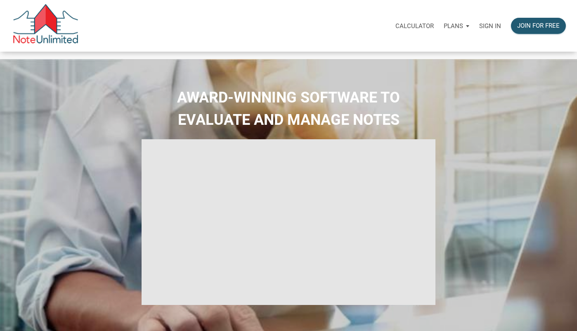
type input "Introduction to new features"
select select
click at [492, 24] on p "Sign in" at bounding box center [490, 25] width 22 height 7
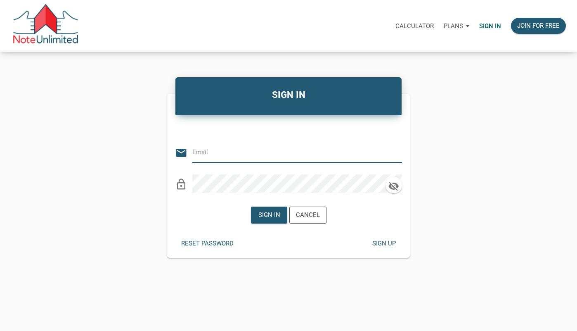
type input "mortonkw@gmail.com"
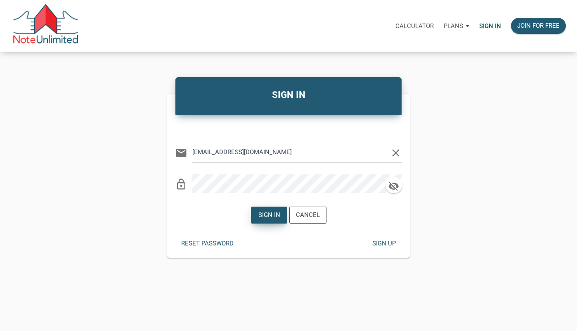
click at [270, 215] on div "Sign in" at bounding box center [269, 214] width 22 height 9
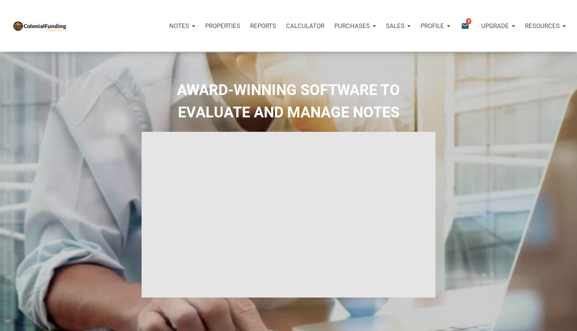
type input "Introduction to new features"
select select
click at [464, 25] on icon "email" at bounding box center [465, 25] width 10 height 9
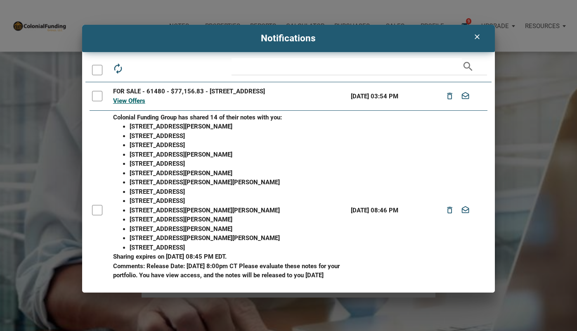
scroll to position [192, 0]
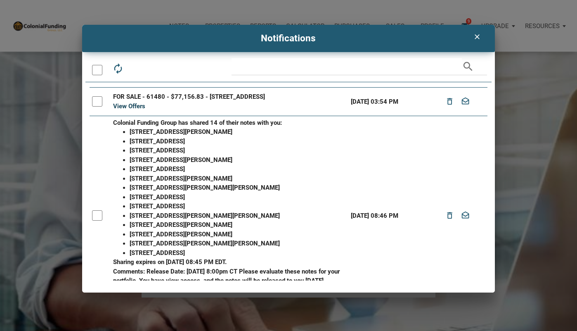
click at [125, 110] on link "View Offers" at bounding box center [129, 105] width 32 height 7
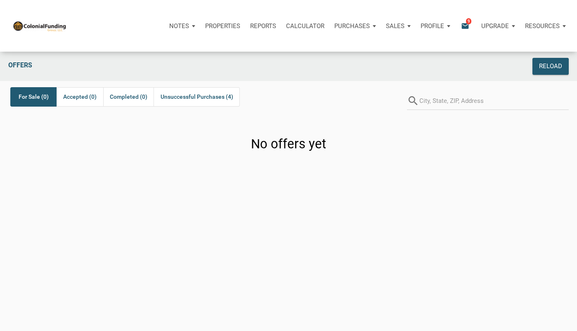
click at [462, 21] on icon "email" at bounding box center [465, 25] width 10 height 9
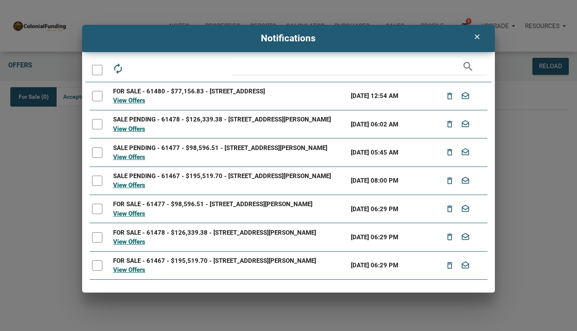
click at [475, 41] on div "clear" at bounding box center [477, 36] width 10 height 9
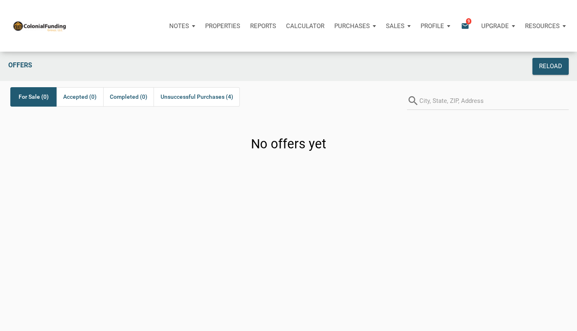
click at [189, 26] on p "Sales" at bounding box center [179, 25] width 20 height 7
click at [364, 49] on link "Offers" at bounding box center [374, 48] width 78 height 17
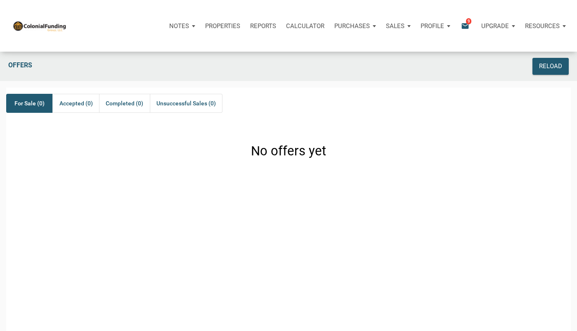
click at [189, 24] on p "Sales" at bounding box center [179, 25] width 20 height 7
click at [369, 64] on link "Orders" at bounding box center [374, 65] width 78 height 17
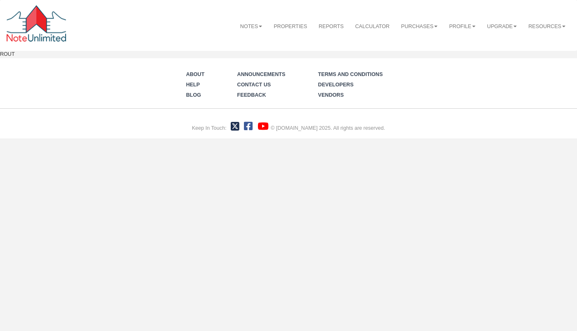
click at [463, 24] on ul "Notes Dashboard Transactions Properties Reports Calculator Purchases Offers Ord…" at bounding box center [402, 21] width 337 height 31
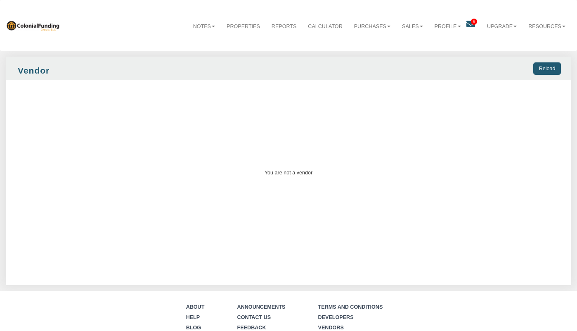
click at [472, 22] on span "9" at bounding box center [474, 22] width 6 height 6
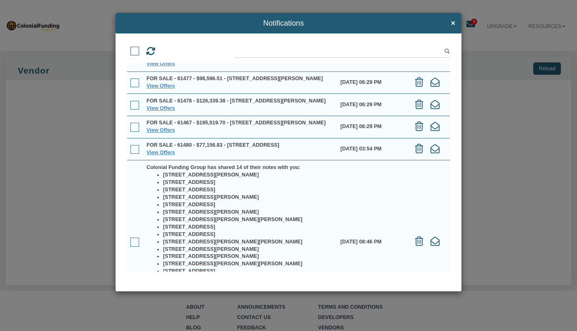
scroll to position [109, 0]
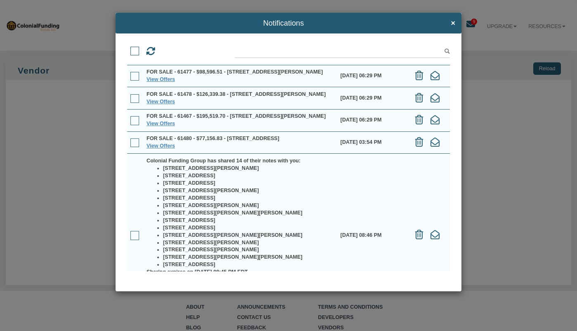
click at [135, 147] on span at bounding box center [134, 142] width 9 height 9
click at [130, 140] on input "checkbox" at bounding box center [130, 140] width 0 height 0
click at [135, 147] on span at bounding box center [134, 142] width 9 height 9
click at [130, 140] on input "checkbox" at bounding box center [130, 140] width 0 height 0
click at [159, 149] on link "View Offers" at bounding box center [161, 146] width 28 height 6
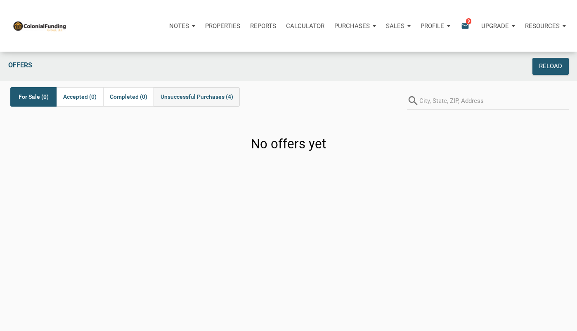
click at [180, 99] on span "Unsuccessful Purchases (4)" at bounding box center [197, 97] width 73 height 10
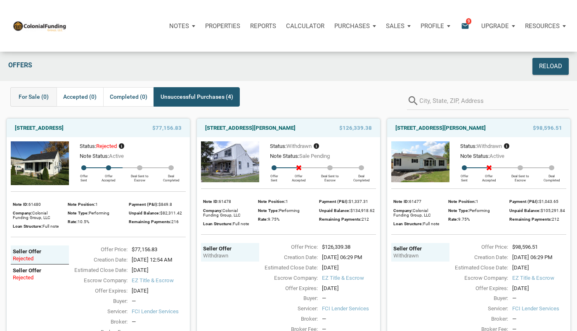
click at [28, 97] on span "For Sale (0)" at bounding box center [34, 97] width 30 height 10
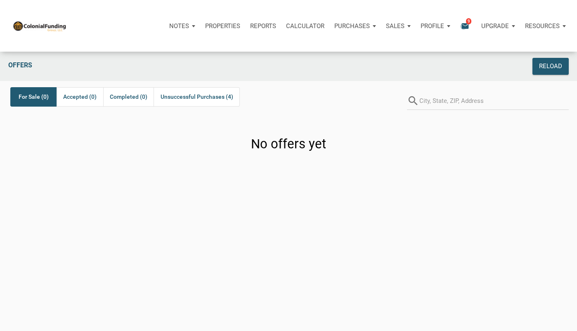
click at [463, 26] on icon "email" at bounding box center [465, 25] width 10 height 9
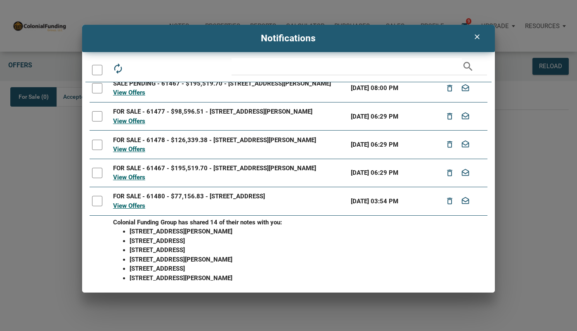
scroll to position [93, 0]
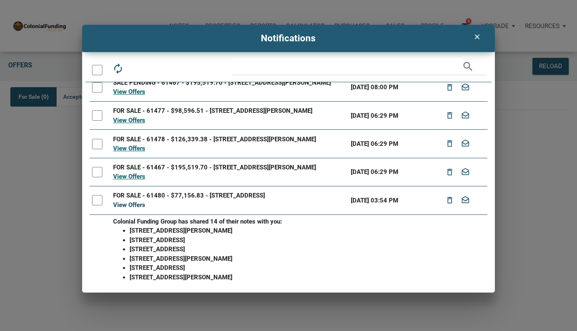
click at [135, 208] on link "View Offers" at bounding box center [129, 204] width 32 height 7
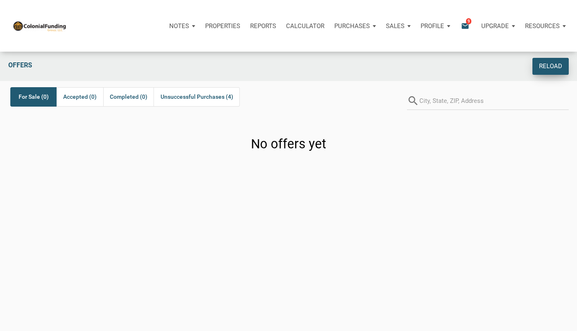
click at [549, 65] on div "Reload" at bounding box center [550, 66] width 23 height 9
click at [189, 26] on p "Sales" at bounding box center [179, 25] width 20 height 7
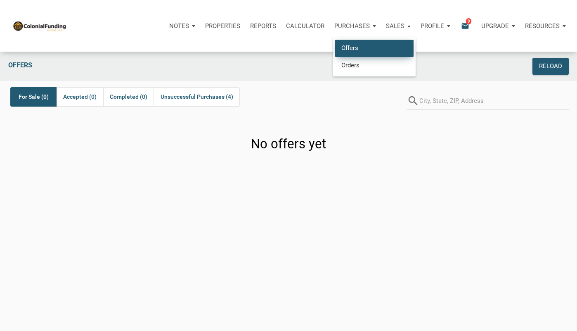
click at [360, 49] on link "Offers" at bounding box center [374, 48] width 78 height 17
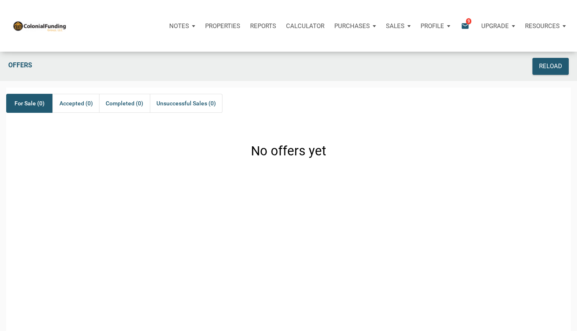
click at [189, 24] on p "Sales" at bounding box center [179, 25] width 20 height 7
click at [370, 65] on link "Orders" at bounding box center [374, 65] width 78 height 17
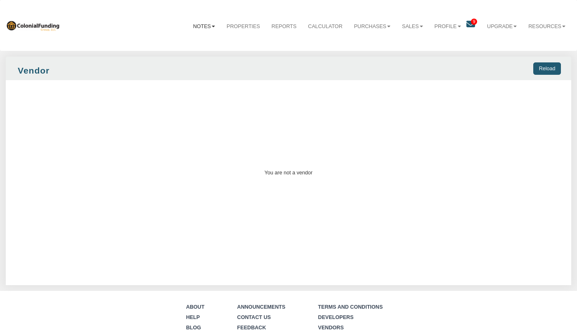
click at [201, 26] on link "Notes" at bounding box center [203, 27] width 33 height 20
click at [200, 27] on link "Notes" at bounding box center [203, 27] width 33 height 20
click at [33, 25] on img at bounding box center [33, 25] width 54 height 11
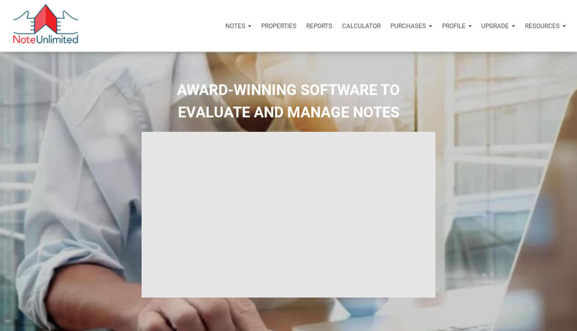
type input "Introduction to new features"
select select
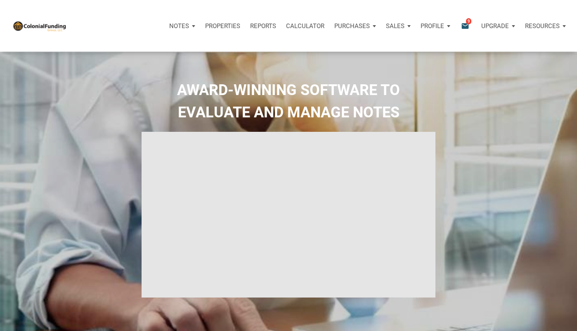
click at [189, 23] on p "Sales" at bounding box center [179, 25] width 20 height 7
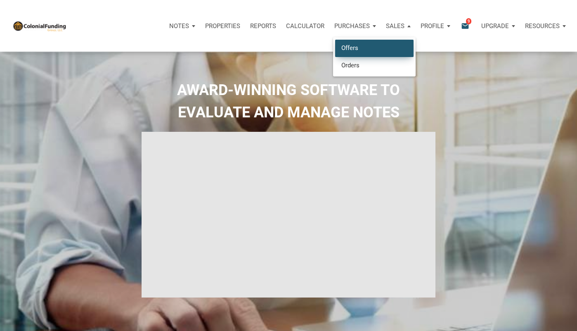
click at [357, 52] on link "Offers" at bounding box center [374, 48] width 78 height 17
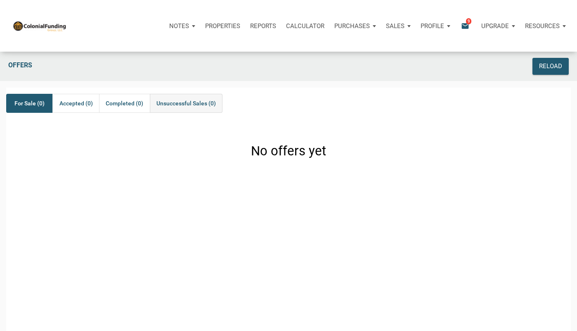
click at [181, 104] on span "Unsuccessful Sales (0)" at bounding box center [185, 103] width 59 height 10
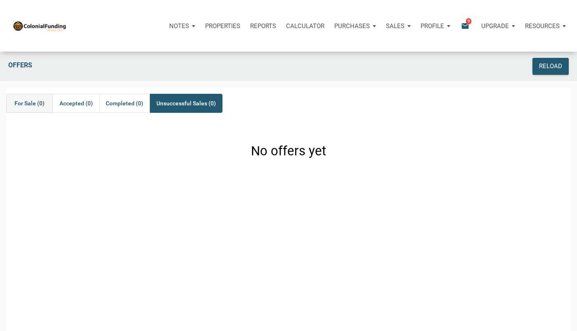
click at [19, 108] on div "For Sale (0)" at bounding box center [29, 103] width 46 height 19
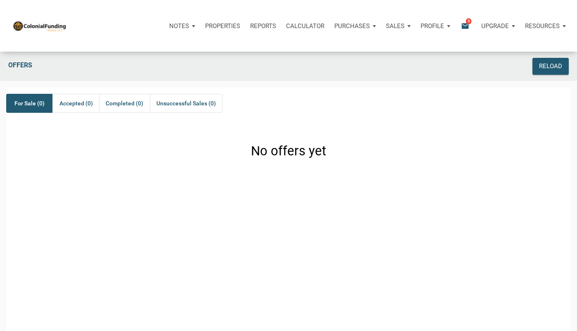
click at [189, 27] on p "Sales" at bounding box center [179, 25] width 20 height 7
click at [377, 64] on link "Orders" at bounding box center [374, 65] width 78 height 17
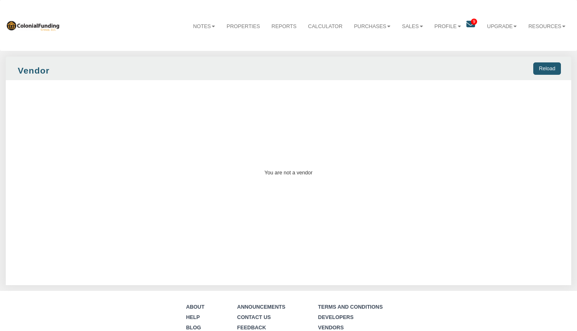
click at [473, 21] on span "9" at bounding box center [474, 22] width 6 height 6
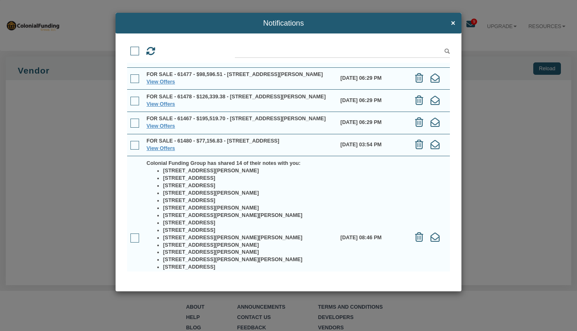
scroll to position [109, 0]
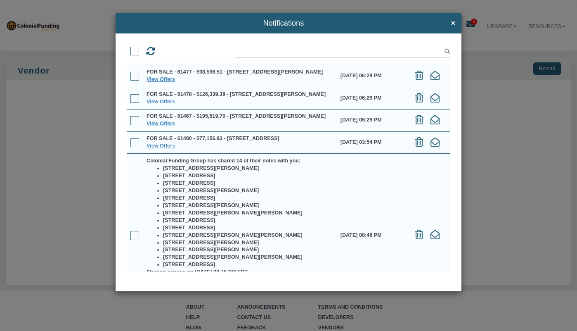
click at [133, 147] on span at bounding box center [134, 142] width 9 height 9
click at [130, 140] on input "checkbox" at bounding box center [130, 140] width 0 height 0
click at [135, 148] on td at bounding box center [135, 142] width 16 height 22
click at [135, 147] on span at bounding box center [134, 142] width 9 height 9
click at [130, 140] on input "checkbox" at bounding box center [130, 140] width 0 height 0
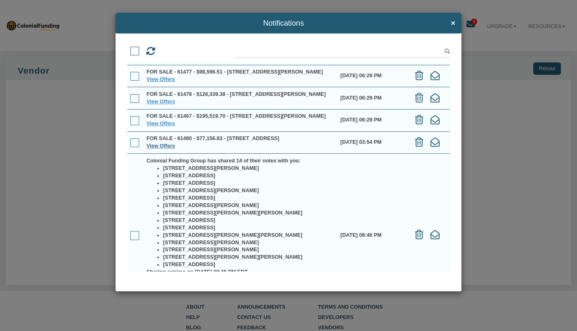
click at [155, 149] on link "View Offers" at bounding box center [161, 146] width 28 height 6
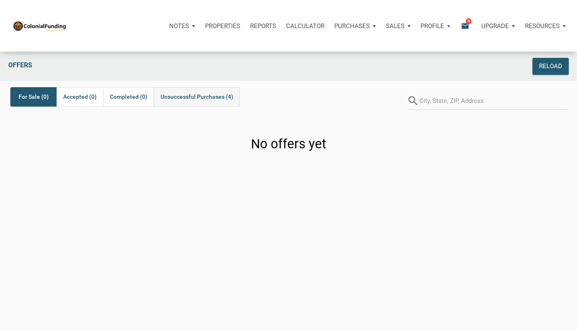
click at [187, 98] on span "Unsuccessful Purchases (4)" at bounding box center [197, 97] width 73 height 10
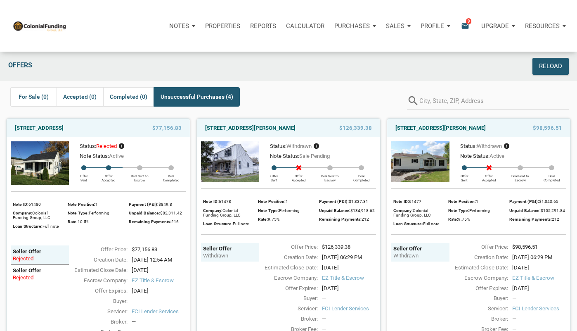
click at [463, 22] on icon "email" at bounding box center [465, 25] width 10 height 9
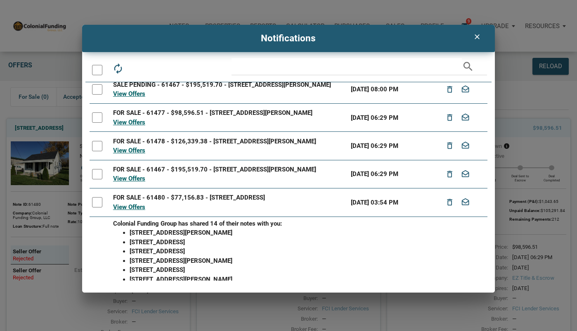
scroll to position [92, 0]
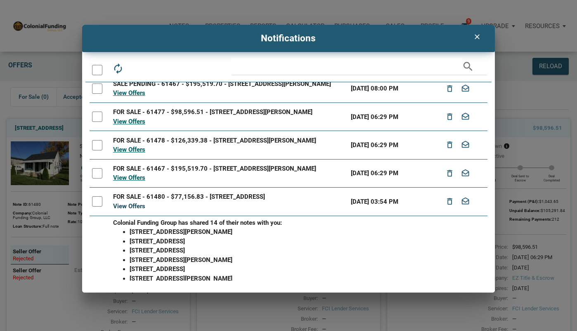
click at [135, 209] on link "View Offers" at bounding box center [129, 205] width 32 height 7
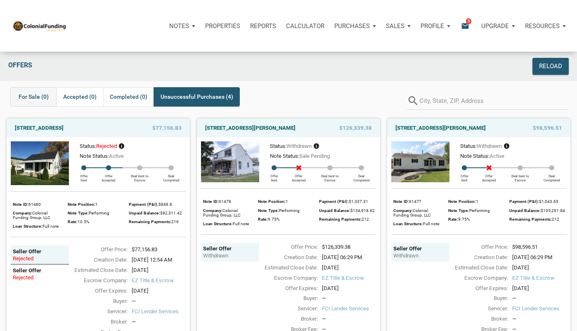
click at [31, 94] on span "For Sale (0)" at bounding box center [34, 97] width 30 height 10
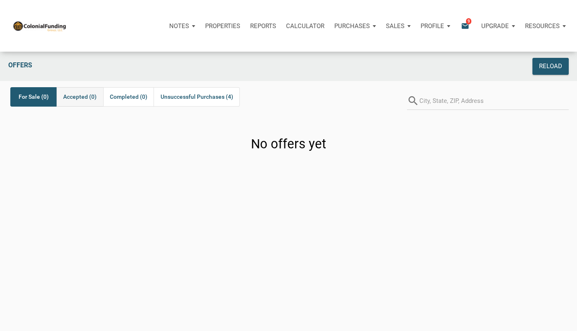
click at [81, 95] on span "Accepted (0)" at bounding box center [79, 97] width 33 height 10
click at [31, 97] on span "For Sale (0)" at bounding box center [34, 97] width 30 height 10
click at [466, 23] on icon "email" at bounding box center [465, 25] width 10 height 9
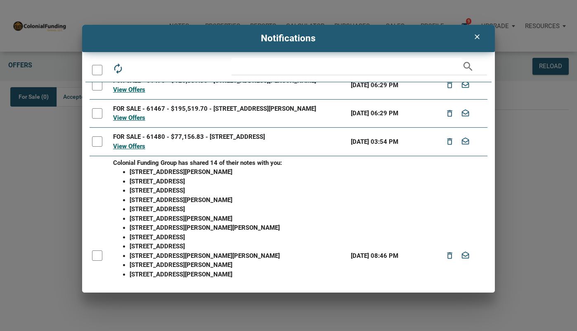
scroll to position [149, 0]
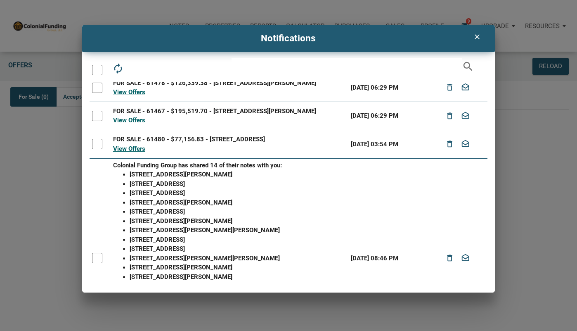
click at [97, 144] on div at bounding box center [97, 144] width 10 height 10
click at [118, 67] on icon "autorenew" at bounding box center [118, 69] width 12 height 12
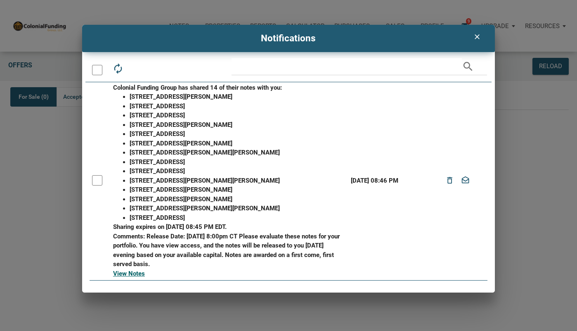
scroll to position [229, 0]
click at [97, 180] on div at bounding box center [97, 180] width 10 height 10
click at [118, 70] on icon "autorenew" at bounding box center [118, 69] width 12 height 12
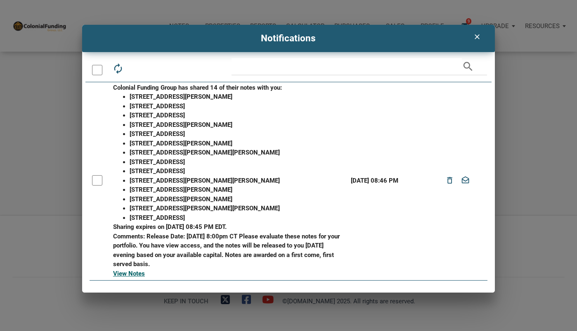
scroll to position [167, 0]
click at [131, 273] on link "View Notes" at bounding box center [129, 273] width 32 height 7
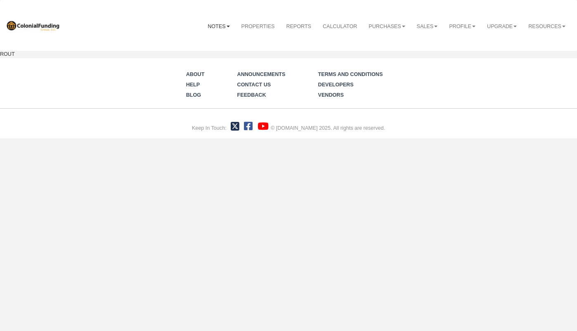
click at [221, 24] on link "Notes" at bounding box center [218, 27] width 33 height 20
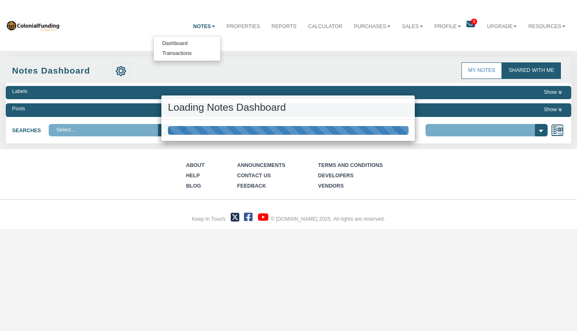
select select "316"
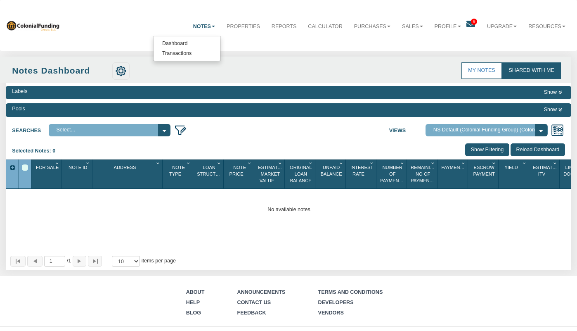
click at [350, 137] on div "Searches Select... Views Default View NS Default (Colonial Funding Group) (Colo…" at bounding box center [289, 129] width 566 height 16
click at [237, 26] on link "Properties" at bounding box center [243, 27] width 45 height 20
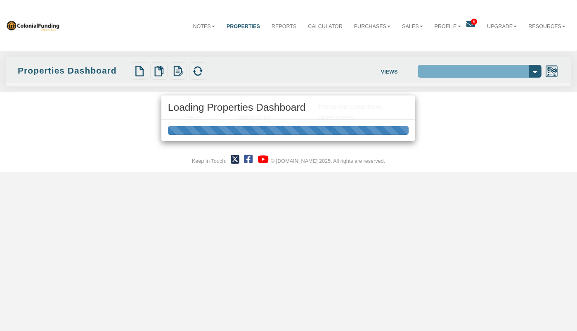
select select "138"
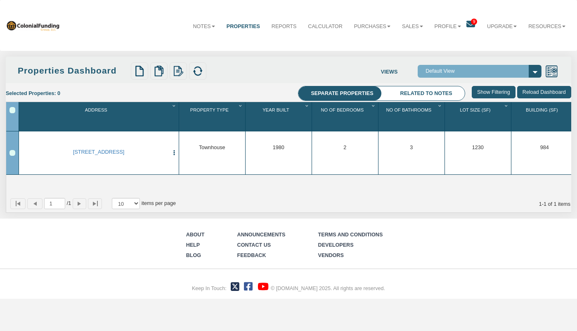
click at [548, 91] on input "Reload Dashboard" at bounding box center [544, 92] width 54 height 13
click at [539, 26] on link "Resources" at bounding box center [547, 27] width 49 height 20
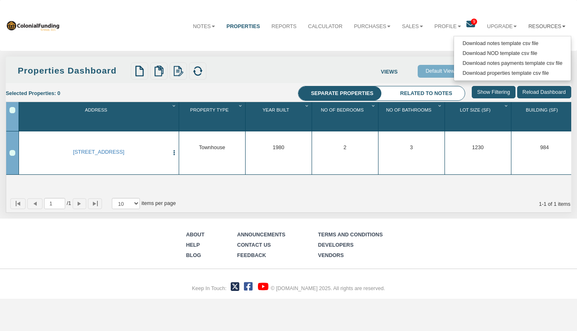
click at [539, 27] on link "Resources" at bounding box center [547, 27] width 49 height 20
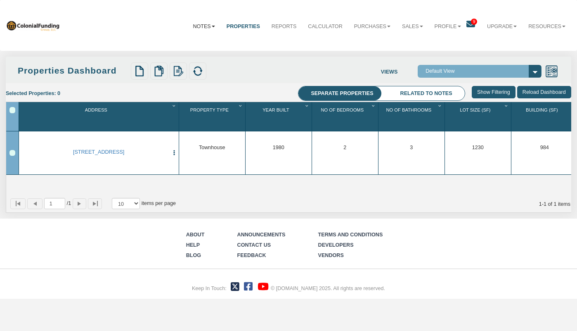
click at [203, 24] on link "Notes" at bounding box center [203, 27] width 33 height 20
click at [279, 42] on div "Notes Dashboard Transactions Properties Reports Calculator Purchases Offers Ord…" at bounding box center [289, 25] width 566 height 39
click at [204, 26] on link "Notes" at bounding box center [203, 27] width 33 height 20
click at [181, 44] on link "Dashboard" at bounding box center [187, 44] width 67 height 10
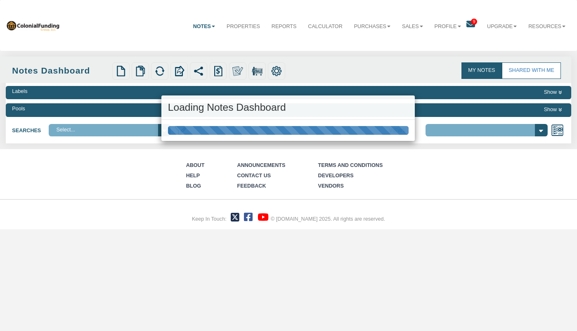
select select "316"
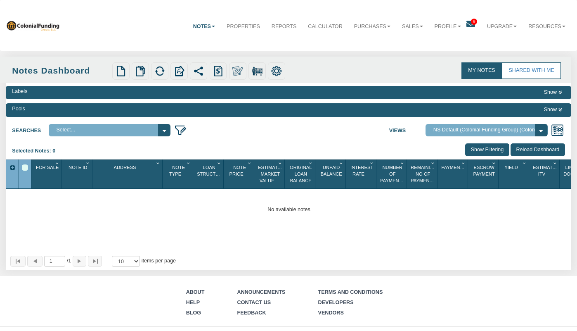
click at [468, 26] on icon at bounding box center [470, 24] width 9 height 9
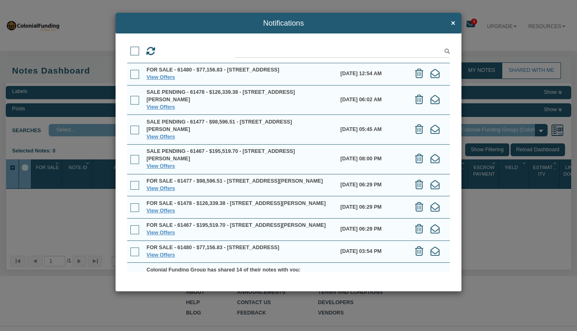
click at [219, 251] on div "FOR SALE - 61480 - $77,156.83 - [STREET_ADDRESS]" at bounding box center [240, 247] width 187 height 7
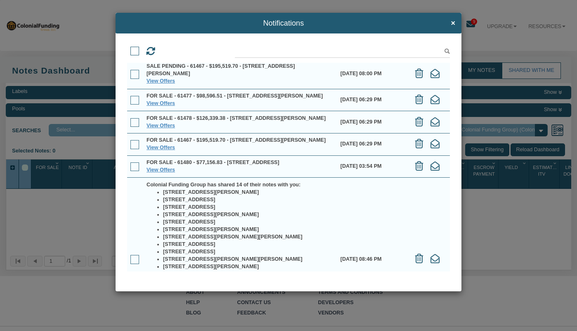
scroll to position [87, 0]
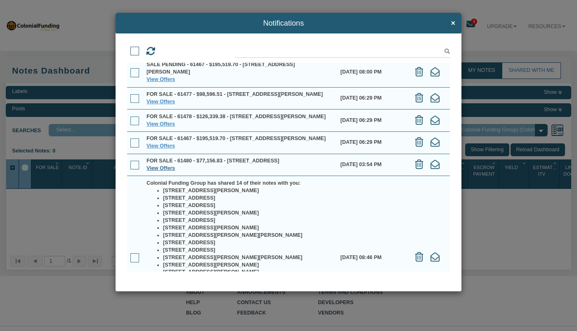
click at [162, 171] on link "View Offers" at bounding box center [161, 168] width 28 height 6
